Goal: Find specific page/section: Find specific page/section

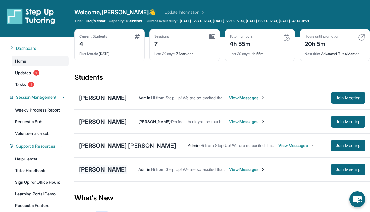
click at [90, 167] on div "[PERSON_NAME]" at bounding box center [103, 169] width 48 height 8
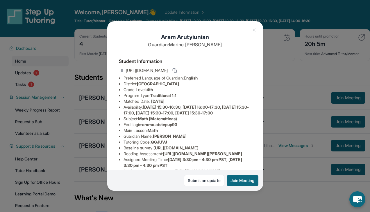
click at [255, 29] on img at bounding box center [254, 30] width 5 height 5
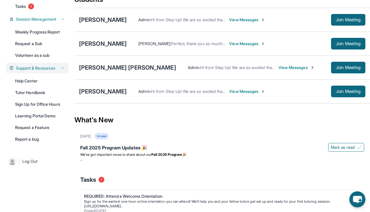
scroll to position [77, 0]
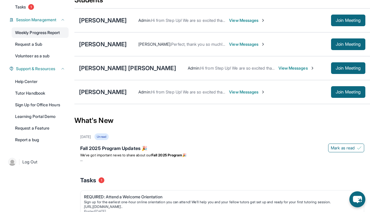
click at [39, 30] on link "Weekly Progress Report" at bounding box center [40, 32] width 57 height 10
